Goal: Task Accomplishment & Management: Use online tool/utility

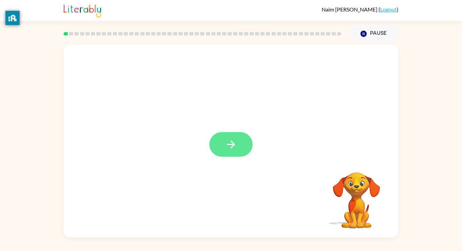
click at [230, 142] on icon "button" at bounding box center [231, 145] width 12 height 12
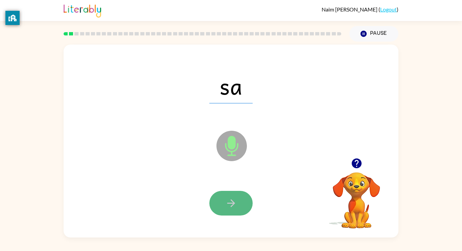
click at [226, 205] on icon "button" at bounding box center [231, 204] width 12 height 12
click at [239, 199] on button "button" at bounding box center [230, 203] width 43 height 25
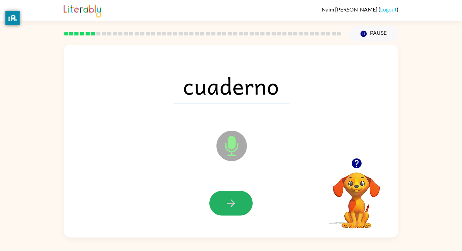
click at [239, 199] on button "button" at bounding box center [230, 203] width 43 height 25
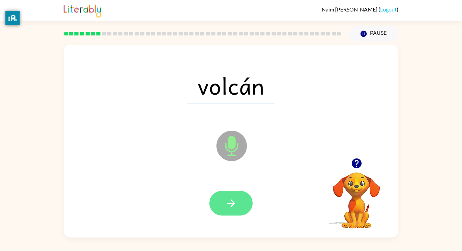
click at [236, 214] on button "button" at bounding box center [230, 203] width 43 height 25
click at [231, 203] on icon "button" at bounding box center [231, 204] width 8 height 8
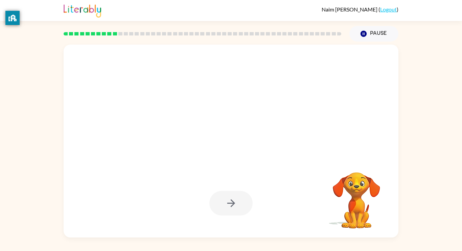
click at [232, 206] on div at bounding box center [230, 203] width 43 height 25
click at [232, 207] on div at bounding box center [230, 203] width 43 height 25
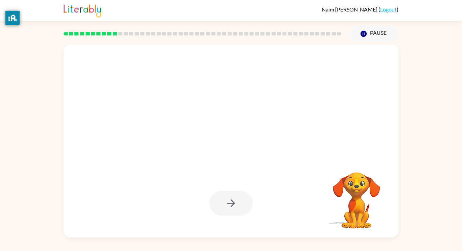
click at [232, 207] on div at bounding box center [230, 203] width 43 height 25
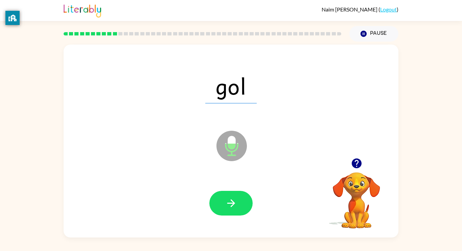
click at [234, 225] on div at bounding box center [230, 204] width 321 height 56
click at [209, 160] on div "gol Microphone The Microphone is here when it is your turn to talk" at bounding box center [231, 141] width 335 height 193
click at [228, 191] on button "button" at bounding box center [230, 203] width 43 height 25
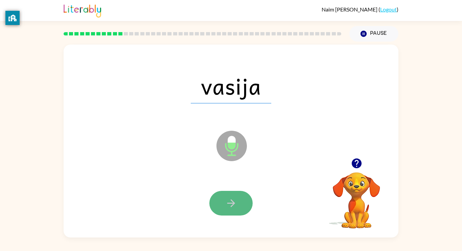
click at [236, 198] on icon "button" at bounding box center [231, 204] width 12 height 12
click at [236, 197] on div at bounding box center [230, 203] width 43 height 25
click at [236, 212] on button "button" at bounding box center [230, 203] width 43 height 25
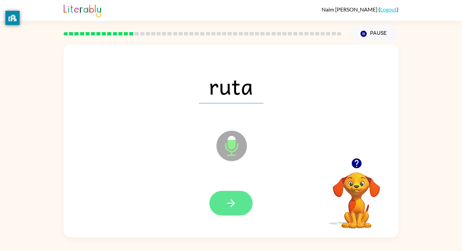
click at [237, 209] on button "button" at bounding box center [230, 203] width 43 height 25
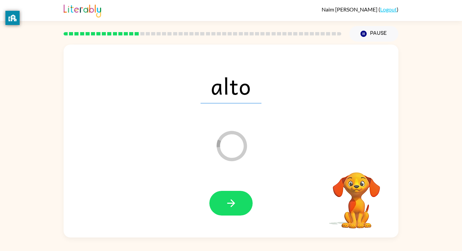
click at [267, 247] on div "[PERSON_NAME] ( Logout ) Pause Pause alto Loader Your response is being sent to…" at bounding box center [231, 125] width 462 height 251
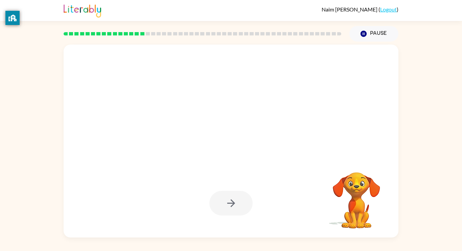
click at [267, 247] on div "[PERSON_NAME] ( Logout ) Pause Pause Your browser must support playing .mp4 fil…" at bounding box center [231, 125] width 462 height 251
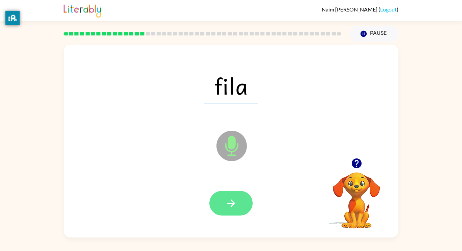
drag, startPoint x: 258, startPoint y: 242, endPoint x: 244, endPoint y: 195, distance: 49.9
click at [244, 195] on div "[PERSON_NAME] ( Logout ) Pause Pause fila Microphone The Microphone is here whe…" at bounding box center [231, 125] width 462 height 251
click at [242, 196] on button "button" at bounding box center [230, 203] width 43 height 25
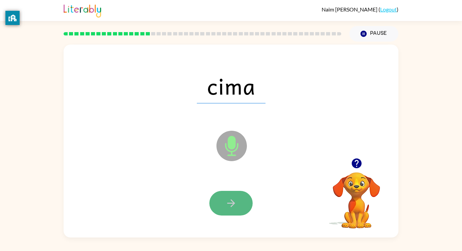
click at [232, 210] on button "button" at bounding box center [230, 203] width 43 height 25
click at [232, 209] on div at bounding box center [230, 203] width 43 height 25
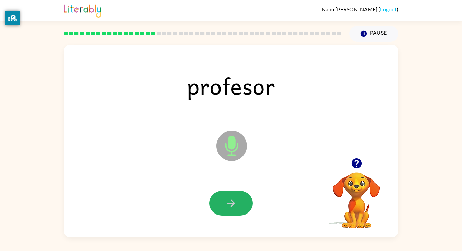
click at [232, 209] on icon "button" at bounding box center [231, 204] width 12 height 12
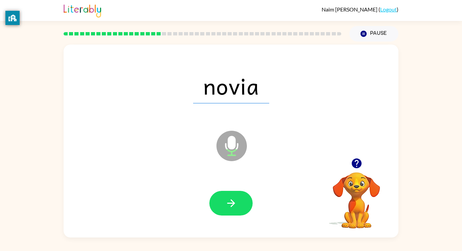
click at [232, 209] on icon "button" at bounding box center [231, 204] width 12 height 12
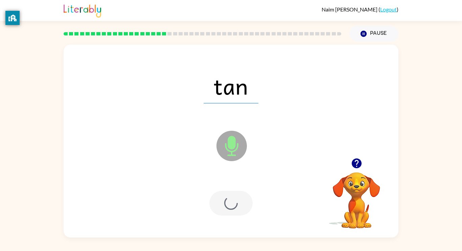
click at [232, 209] on div at bounding box center [230, 203] width 43 height 25
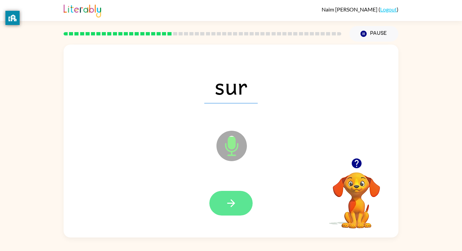
click at [229, 205] on icon "button" at bounding box center [231, 204] width 12 height 12
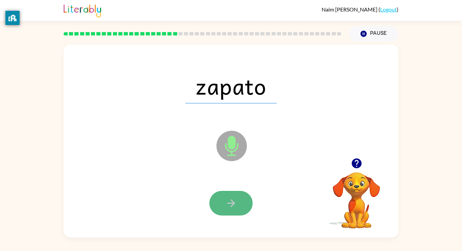
click at [225, 197] on button "button" at bounding box center [230, 203] width 43 height 25
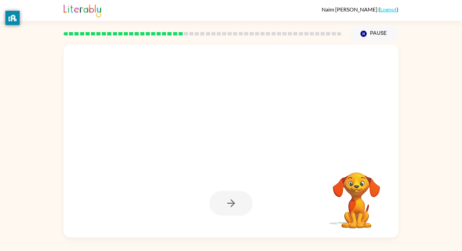
click at [238, 207] on div at bounding box center [230, 203] width 43 height 25
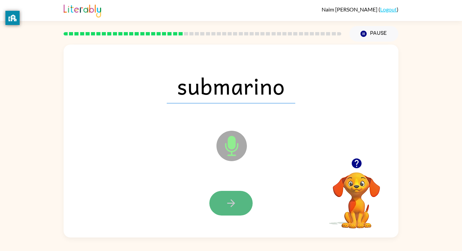
click at [238, 205] on button "button" at bounding box center [230, 203] width 43 height 25
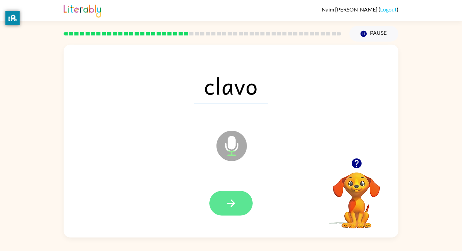
click at [240, 207] on button "button" at bounding box center [230, 203] width 43 height 25
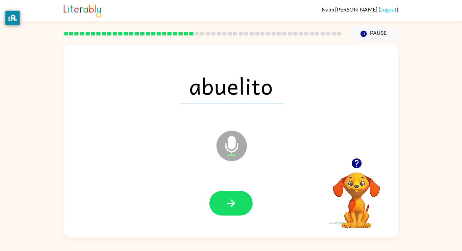
click at [240, 207] on button "button" at bounding box center [230, 203] width 43 height 25
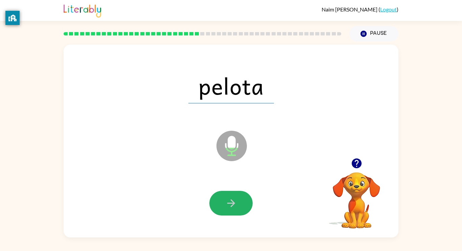
click at [240, 207] on button "button" at bounding box center [230, 203] width 43 height 25
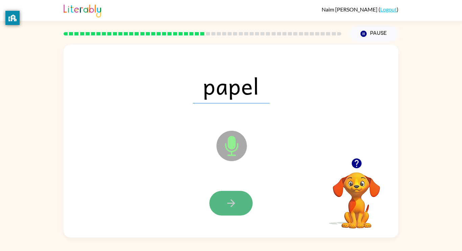
click at [231, 194] on button "button" at bounding box center [230, 203] width 43 height 25
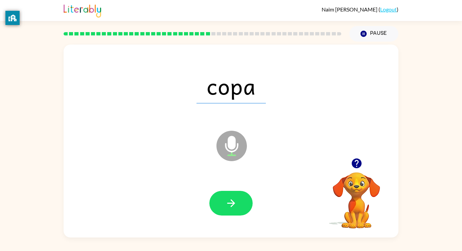
click at [244, 193] on button "button" at bounding box center [230, 203] width 43 height 25
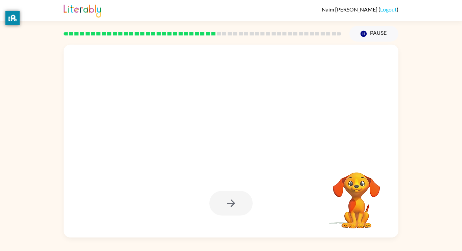
click at [244, 193] on div at bounding box center [230, 203] width 43 height 25
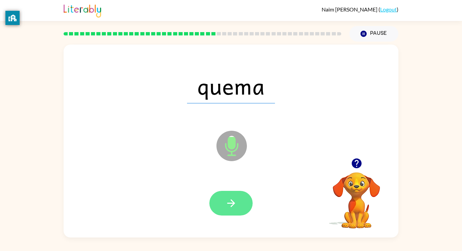
click at [244, 193] on button "button" at bounding box center [230, 203] width 43 height 25
click at [243, 195] on div at bounding box center [230, 203] width 43 height 25
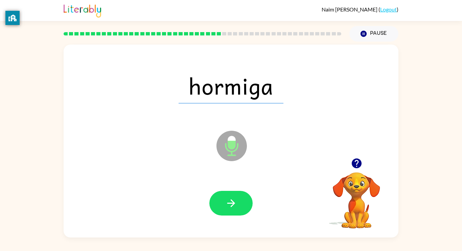
click at [231, 207] on button "button" at bounding box center [230, 203] width 43 height 25
click at [231, 207] on icon "button" at bounding box center [231, 204] width 12 height 12
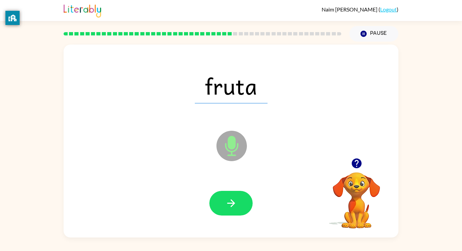
click at [231, 207] on icon "button" at bounding box center [231, 204] width 12 height 12
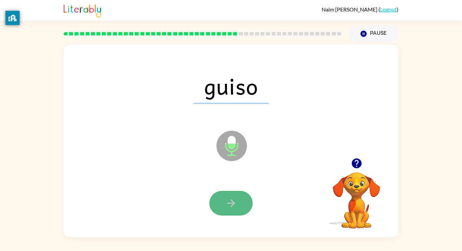
click at [232, 208] on icon "button" at bounding box center [231, 204] width 12 height 12
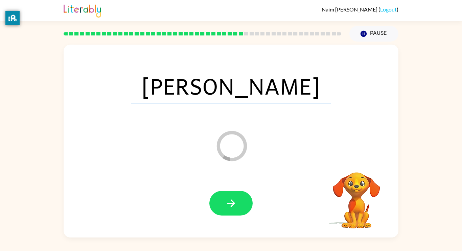
click at [232, 208] on icon "button" at bounding box center [231, 204] width 12 height 12
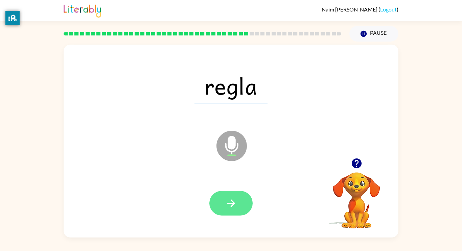
click at [225, 202] on icon "button" at bounding box center [231, 204] width 12 height 12
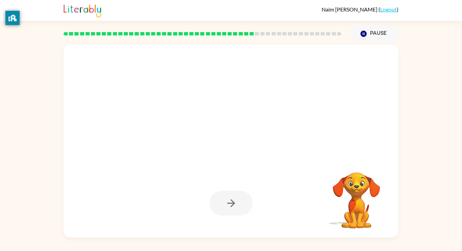
click at [225, 202] on div at bounding box center [230, 203] width 43 height 25
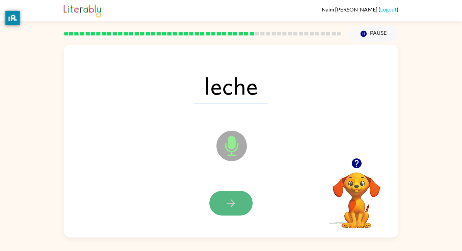
click at [225, 202] on icon "button" at bounding box center [231, 204] width 12 height 12
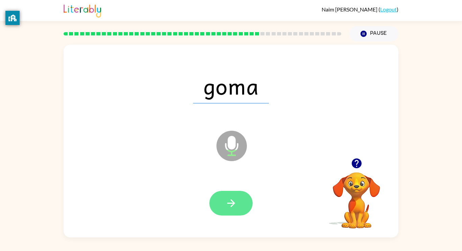
click at [226, 205] on icon "button" at bounding box center [231, 204] width 12 height 12
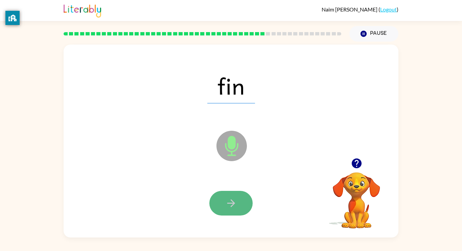
click at [227, 208] on icon "button" at bounding box center [231, 204] width 12 height 12
click at [228, 209] on icon "button" at bounding box center [231, 204] width 12 height 12
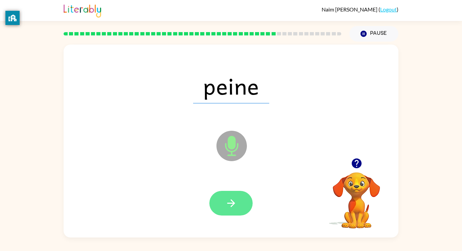
click at [235, 215] on button "button" at bounding box center [230, 203] width 43 height 25
click at [234, 205] on icon "button" at bounding box center [231, 204] width 12 height 12
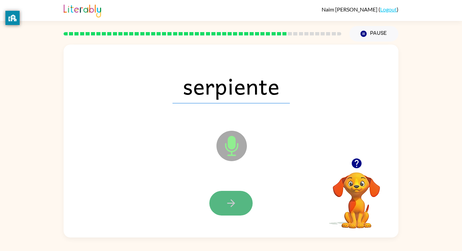
click at [234, 205] on icon "button" at bounding box center [231, 204] width 12 height 12
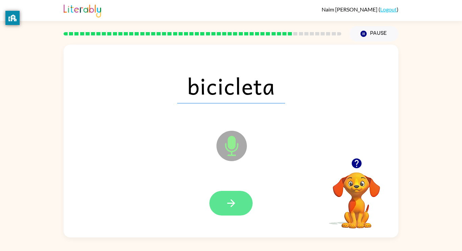
click at [226, 207] on icon "button" at bounding box center [231, 204] width 12 height 12
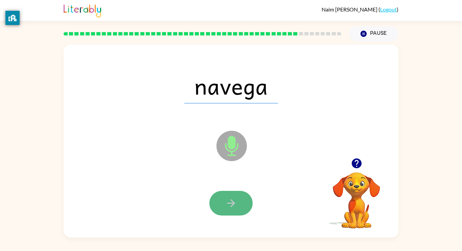
click at [226, 207] on icon "button" at bounding box center [231, 204] width 12 height 12
click at [226, 207] on div at bounding box center [230, 203] width 43 height 25
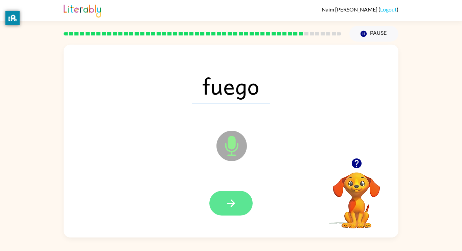
click at [228, 208] on icon "button" at bounding box center [231, 204] width 12 height 12
click at [228, 206] on icon "button" at bounding box center [231, 204] width 12 height 12
click at [227, 207] on icon "button" at bounding box center [231, 204] width 12 height 12
click at [227, 209] on icon "button" at bounding box center [231, 204] width 12 height 12
click at [227, 210] on button "button" at bounding box center [230, 203] width 43 height 25
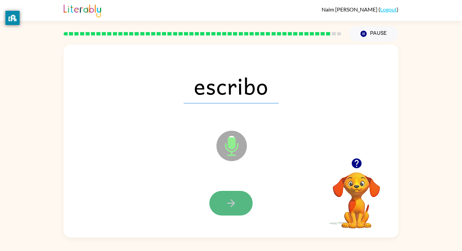
click at [226, 212] on button "button" at bounding box center [230, 203] width 43 height 25
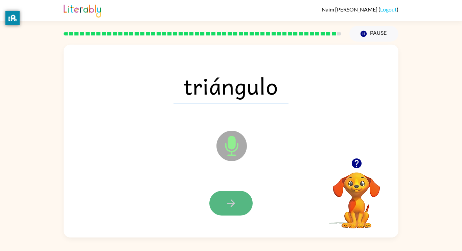
click at [229, 214] on button "button" at bounding box center [230, 203] width 43 height 25
